Goal: Transaction & Acquisition: Purchase product/service

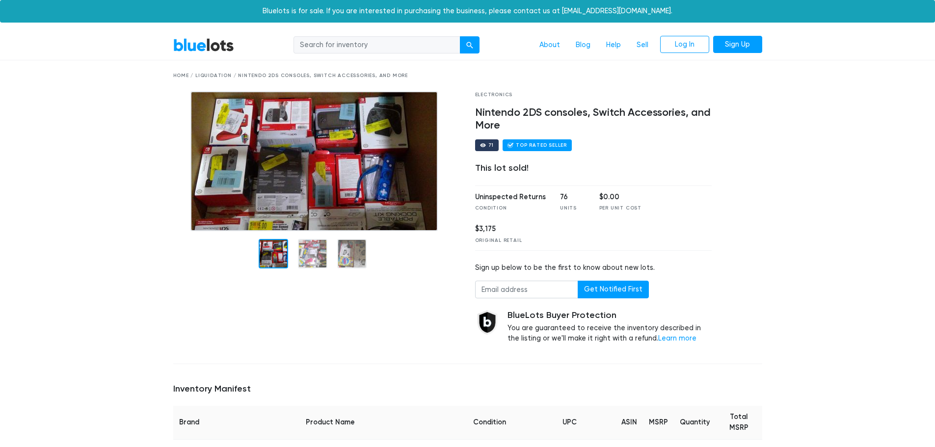
click at [211, 48] on link "BlueLots" at bounding box center [203, 45] width 61 height 14
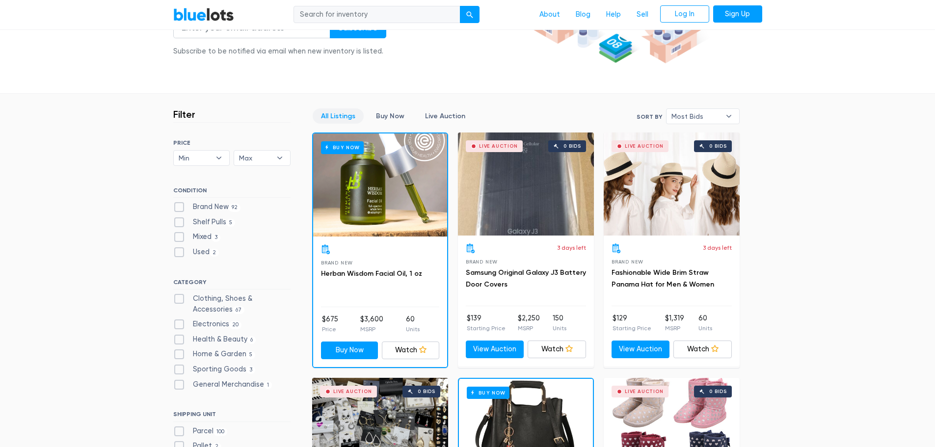
scroll to position [245, 0]
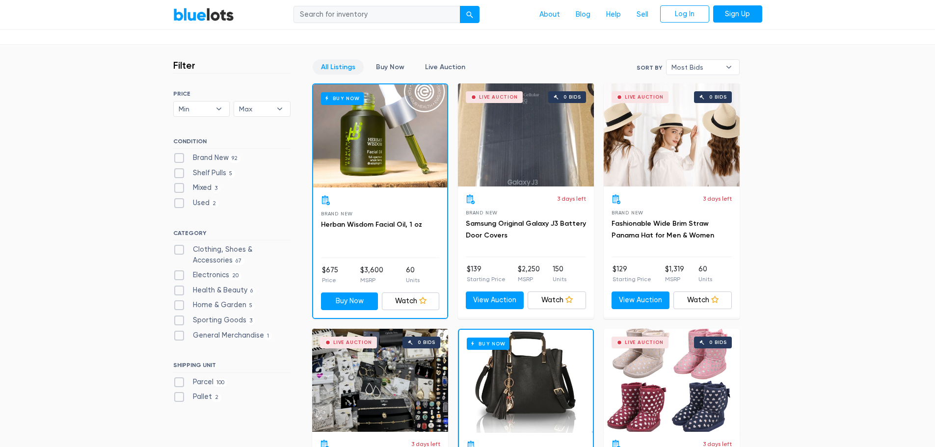
click at [179, 273] on label "Electronics 20" at bounding box center [207, 275] width 69 height 11
click at [179, 273] on input "Electronics 20" at bounding box center [176, 273] width 6 height 6
checkbox input "true"
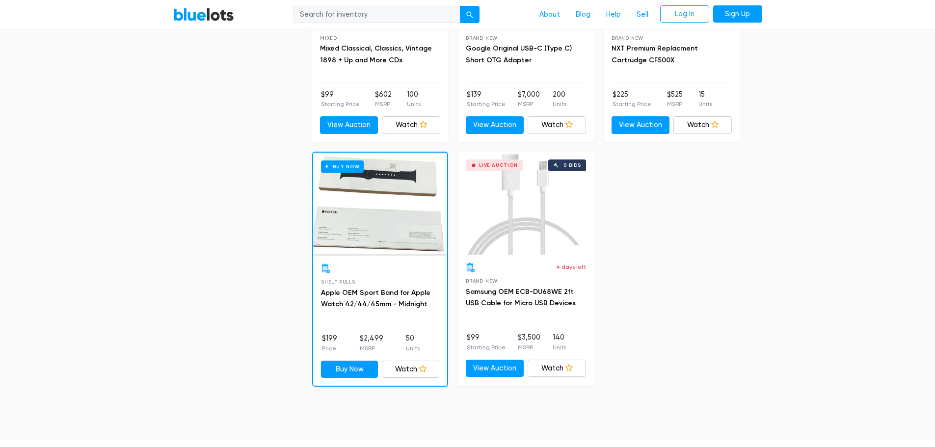
scroll to position [1884, 0]
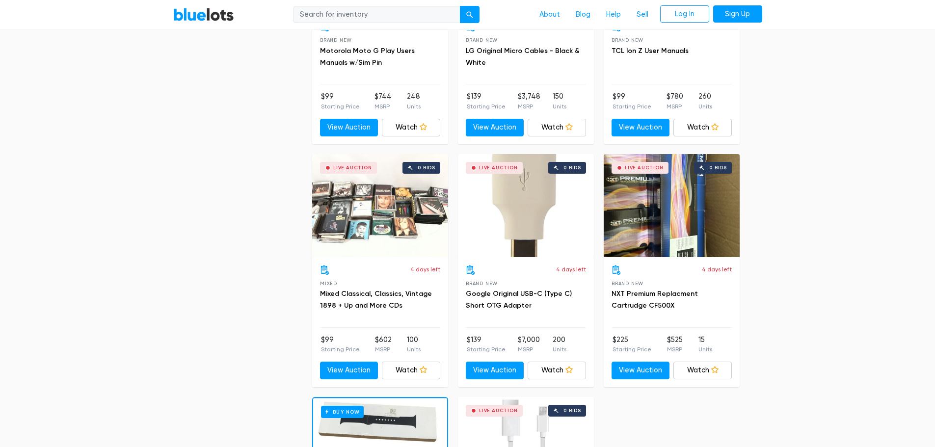
drag, startPoint x: 210, startPoint y: 238, endPoint x: 218, endPoint y: 236, distance: 7.6
